Goal: Transaction & Acquisition: Subscribe to service/newsletter

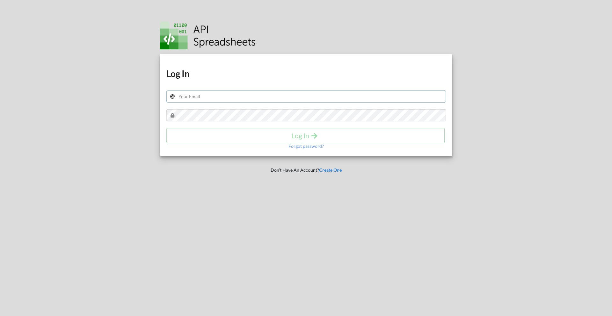
click at [292, 101] on input "text" at bounding box center [305, 96] width 279 height 12
click at [332, 170] on link "Create One" at bounding box center [330, 169] width 23 height 5
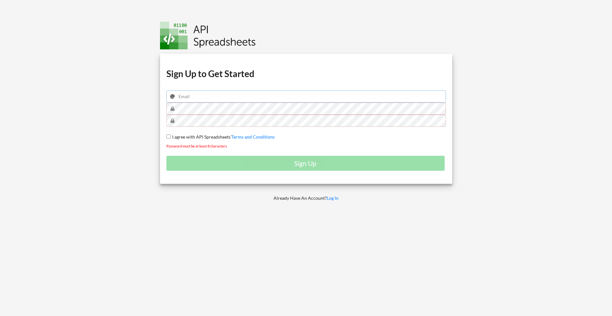
click at [228, 93] on input "email" at bounding box center [305, 96] width 279 height 12
click at [273, 96] on input "email" at bounding box center [305, 96] width 279 height 12
type input "fourierpay@gmail.com"
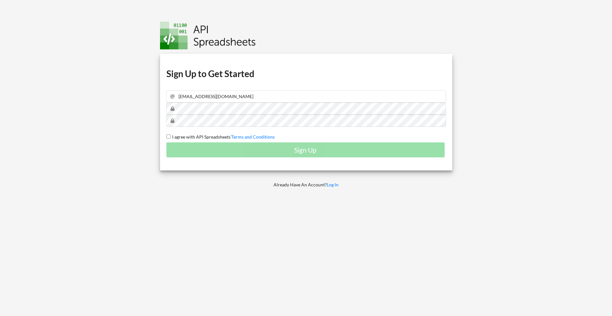
click at [212, 135] on span "I agree with API Spreadsheets'" at bounding box center [200, 136] width 61 height 5
click at [170, 135] on input "I agree with API Spreadsheets' Terms and Conditions" at bounding box center [168, 136] width 4 height 4
checkbox input "true"
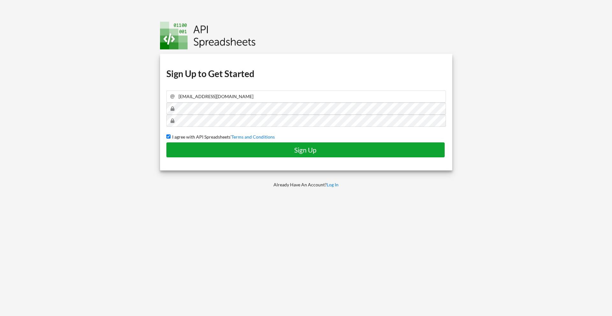
click at [249, 156] on button "Sign Up" at bounding box center [305, 149] width 278 height 15
checkbox input "false"
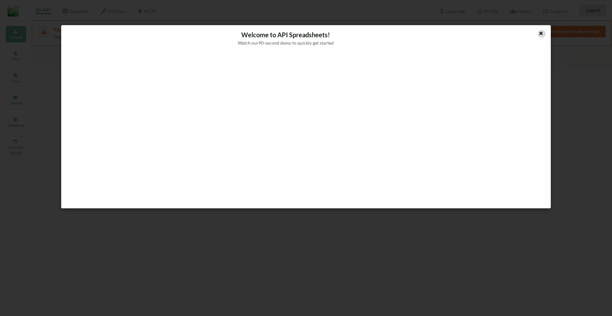
click at [541, 35] on icon at bounding box center [540, 32] width 5 height 4
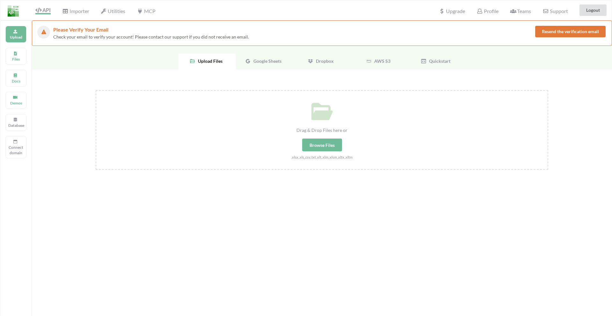
click at [269, 66] on div "Google Sheets" at bounding box center [264, 62] width 57 height 16
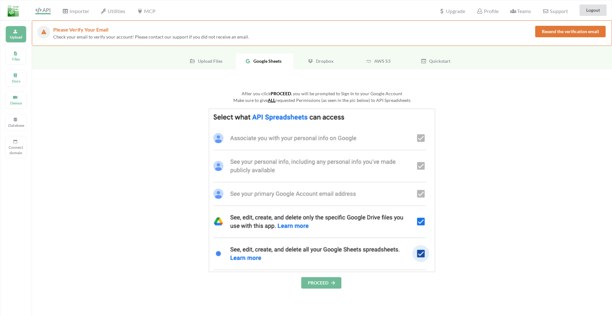
click at [376, 63] on span "AWS S3" at bounding box center [381, 60] width 19 height 5
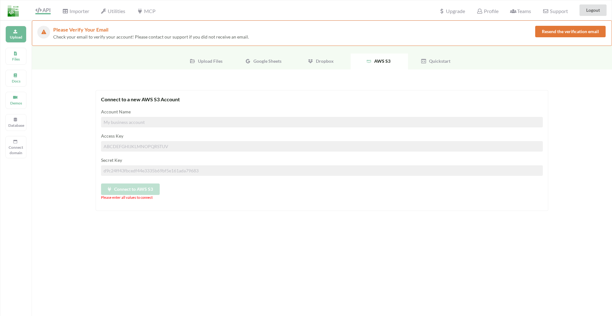
click at [269, 59] on span "Google Sheets" at bounding box center [266, 60] width 31 height 5
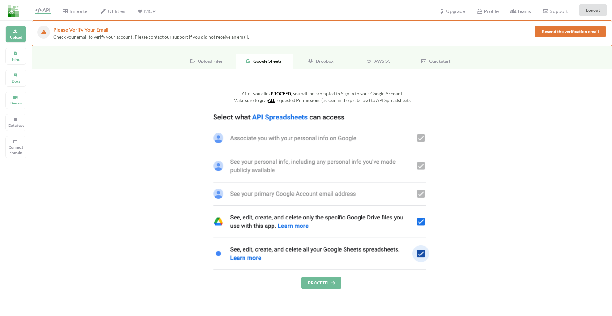
click at [328, 279] on button "PROCEED" at bounding box center [321, 282] width 40 height 11
click at [335, 285] on button "PROCEED" at bounding box center [321, 282] width 40 height 11
click at [327, 284] on button "PROCEED" at bounding box center [321, 282] width 40 height 11
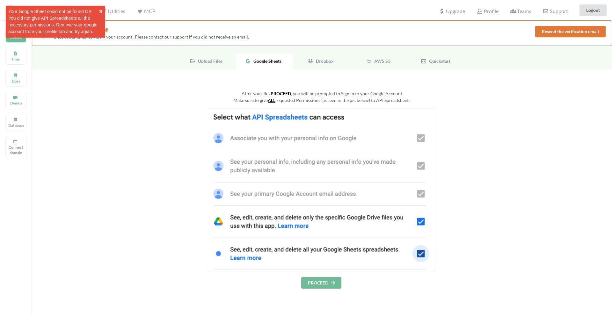
click at [81, 25] on div "Your Google Sheet could not be found OR You did not give API Spreadsheets all t…" at bounding box center [53, 21] width 90 height 27
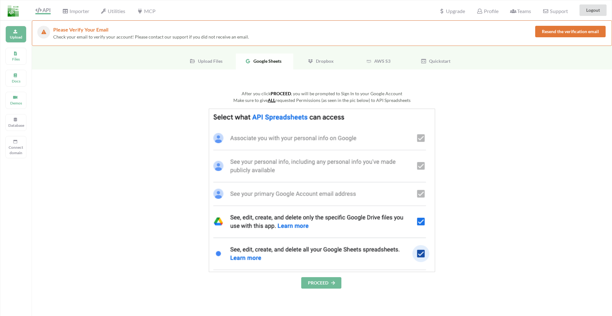
click at [325, 284] on button "PROCEED" at bounding box center [321, 282] width 40 height 11
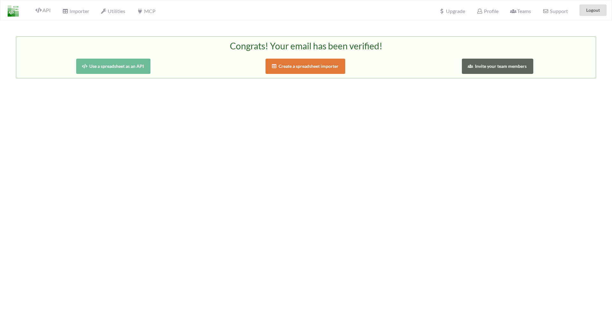
click at [129, 65] on button "Use a spreadsheet as an API" at bounding box center [113, 66] width 74 height 15
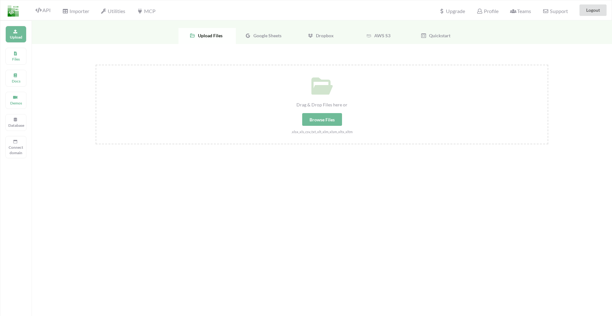
click at [260, 34] on span "Google Sheets" at bounding box center [266, 35] width 31 height 5
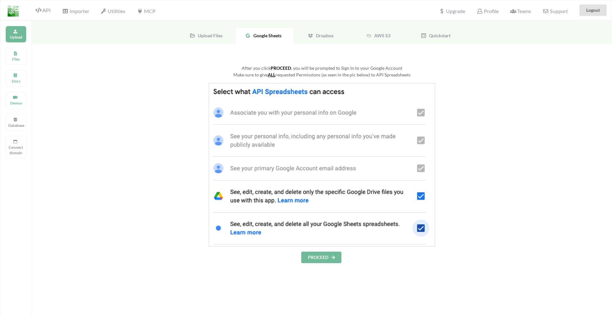
click at [329, 258] on button "PROCEED" at bounding box center [321, 257] width 40 height 11
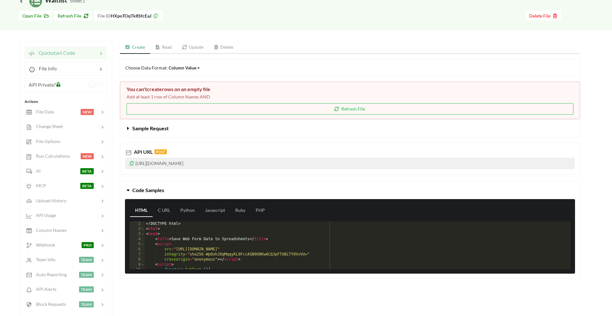
scroll to position [34, 0]
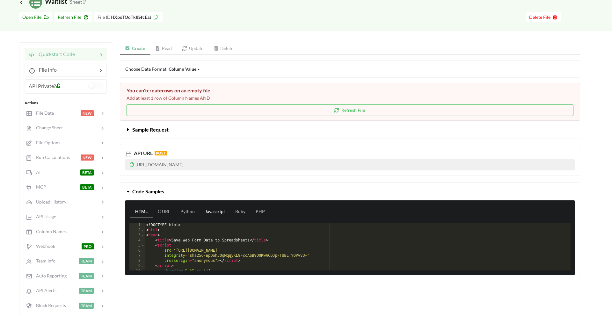
click at [220, 209] on link "Javascript" at bounding box center [215, 212] width 30 height 13
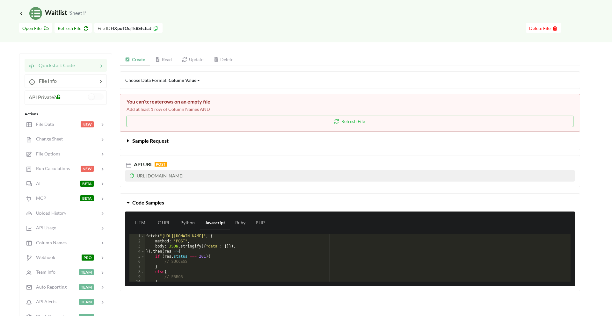
scroll to position [20, 0]
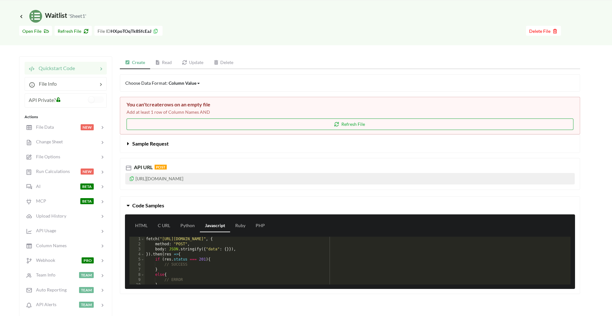
click at [332, 121] on button "Refresh File" at bounding box center [349, 124] width 447 height 11
click at [362, 126] on button "Refresh File" at bounding box center [349, 124] width 447 height 11
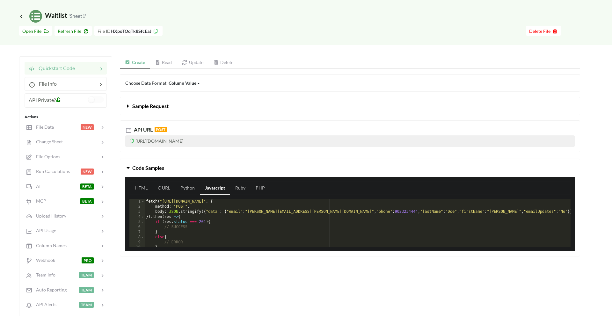
click at [274, 204] on div "fetch ( "https://api.apispreadsheets.com/data/HXpoTOqTk8SfcEaJ/" , { method : "…" at bounding box center [358, 228] width 426 height 58
